Goal: Task Accomplishment & Management: Use online tool/utility

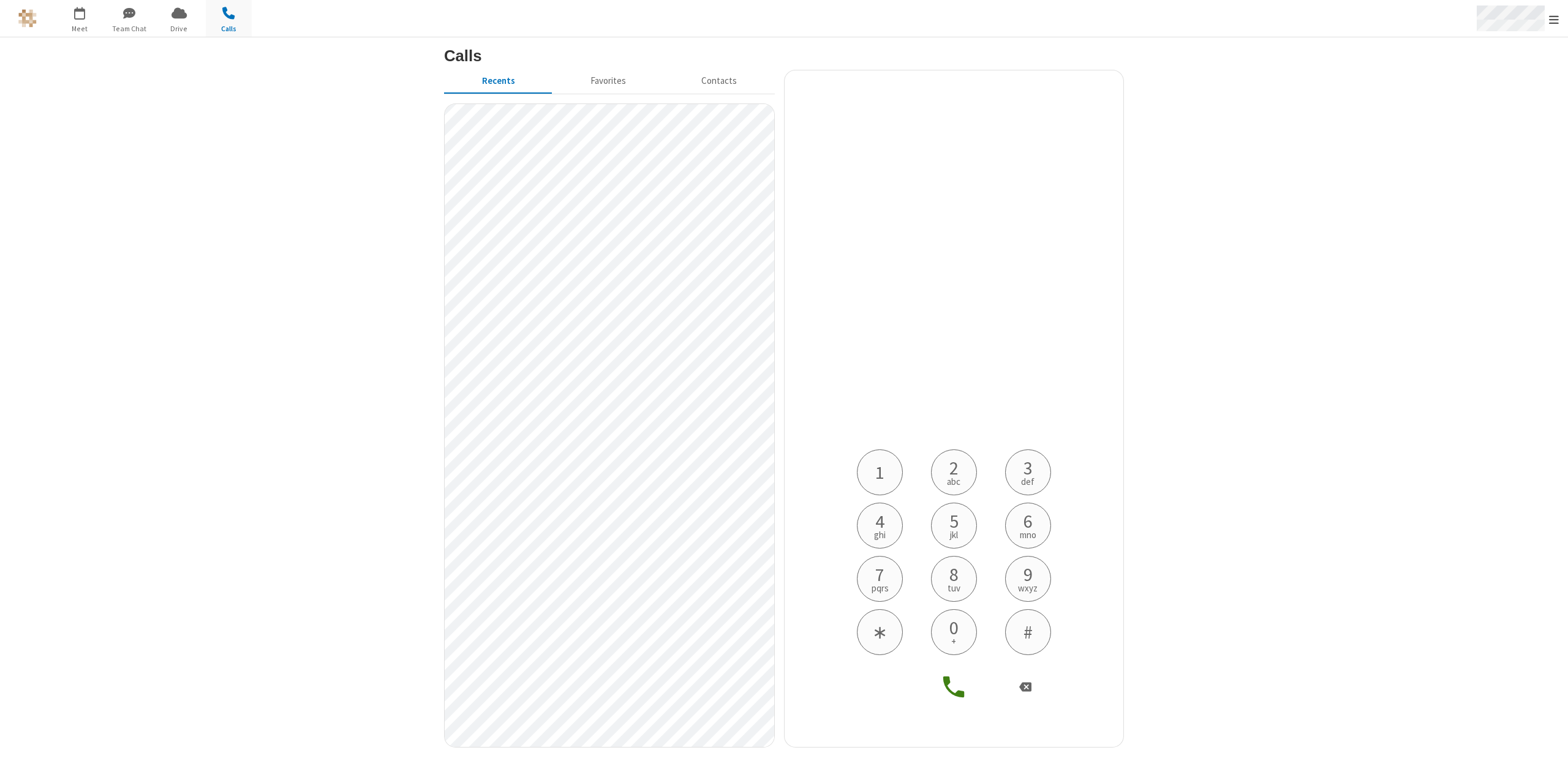
click at [1558, 14] on div "Open menu" at bounding box center [1516, 19] width 103 height 37
